Goal: Task Accomplishment & Management: Manage account settings

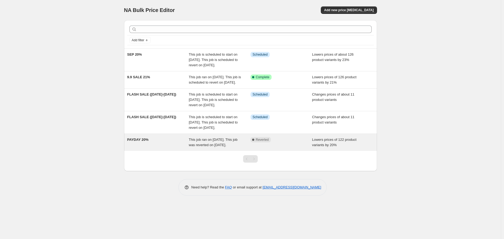
click at [221, 147] on span "This job ran on [DATE]. This job was reverted on [DATE]." at bounding box center [213, 142] width 49 height 9
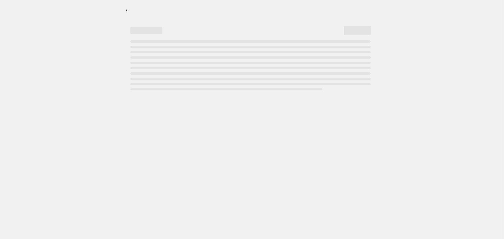
select select "percentage"
select select "no_change"
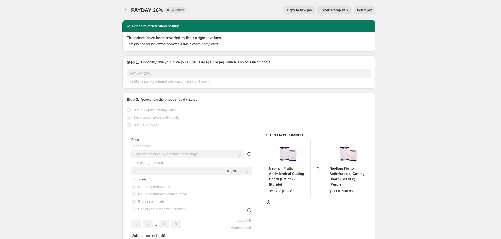
click at [364, 8] on span "Delete job" at bounding box center [364, 10] width 15 height 4
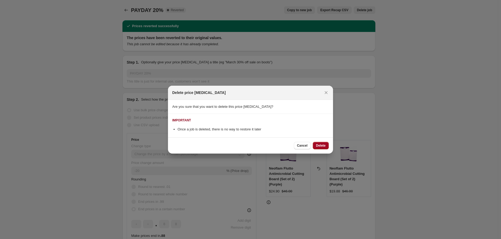
click at [321, 145] on span "Delete" at bounding box center [321, 145] width 10 height 4
